Goal: Transaction & Acquisition: Register for event/course

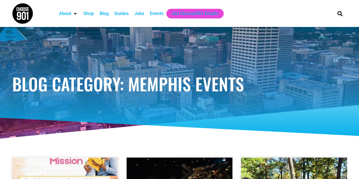
click at [159, 15] on div "Events" at bounding box center [157, 13] width 14 height 7
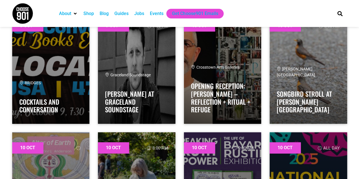
scroll to position [340, 0]
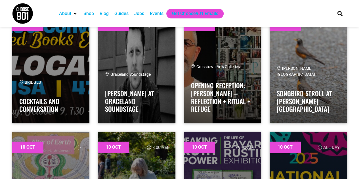
click at [40, 19] on div at bounding box center [31, 13] width 39 height 21
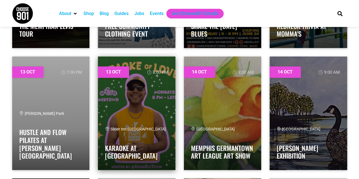
scroll to position [3487, 0]
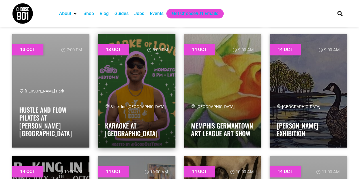
click at [138, 101] on link at bounding box center [136, 90] width 77 height 113
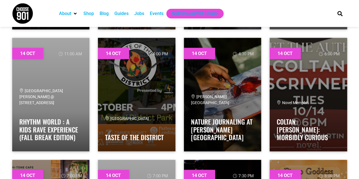
scroll to position [3730, 0]
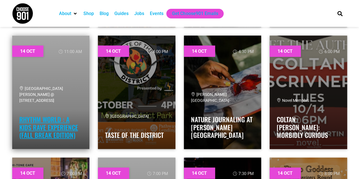
click at [58, 122] on link "Rhythm World : A Kids Rave Experience (Fall Break Edition)" at bounding box center [48, 126] width 59 height 25
